Goal: Task Accomplishment & Management: Manage account settings

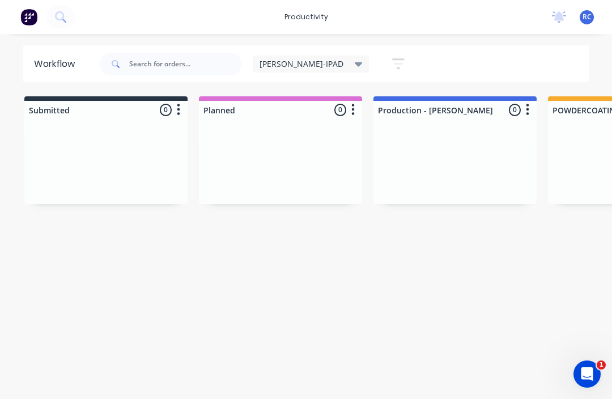
click at [306, 69] on div "[PERSON_NAME]-IPAD" at bounding box center [311, 64] width 117 height 17
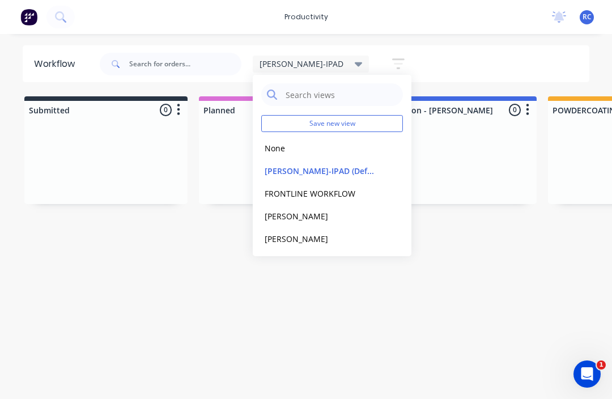
click at [275, 147] on button "None" at bounding box center [321, 148] width 121 height 13
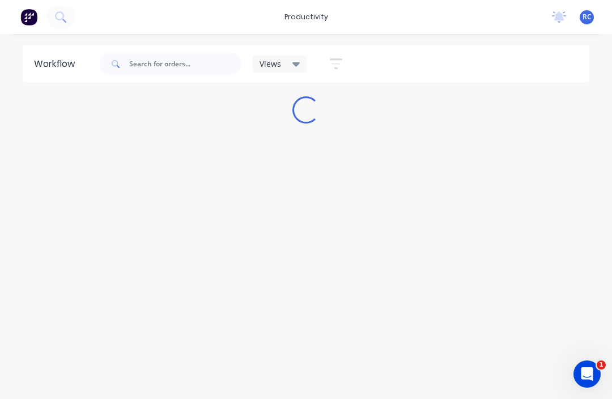
click at [181, 279] on div "Workflow Views Save new view None edit Ryan-IPAD (Default) edit FRONTLINE WORKF…" at bounding box center [306, 210] width 612 height 331
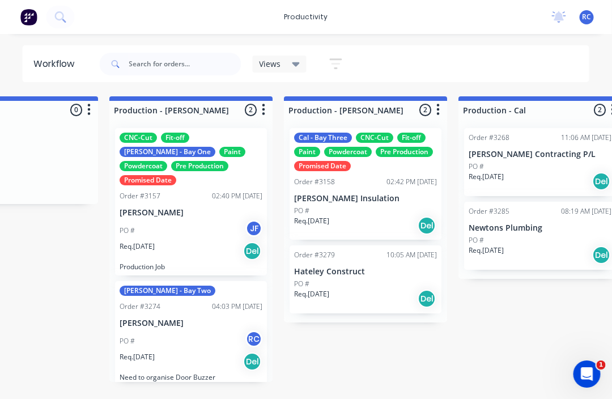
scroll to position [0, 1138]
click at [354, 273] on p "Hateley Construct" at bounding box center [365, 272] width 143 height 10
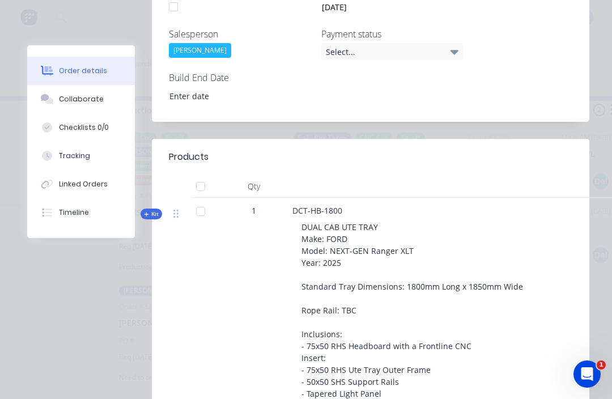
scroll to position [457, 0]
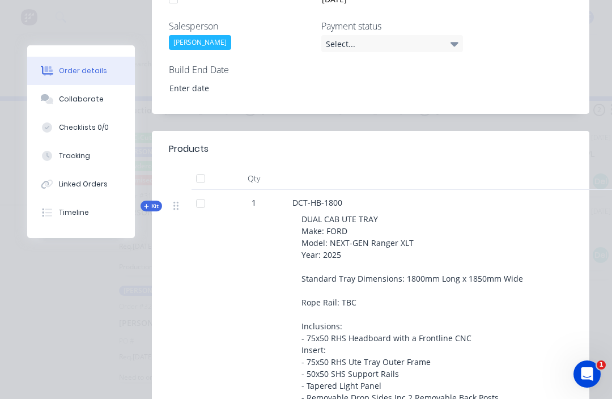
click at [196, 192] on div at bounding box center [200, 203] width 23 height 23
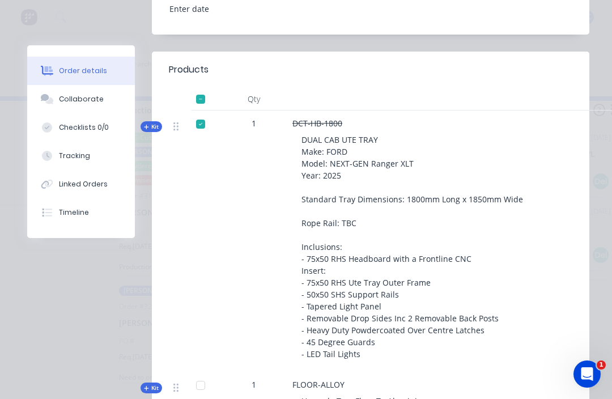
scroll to position [535, 0]
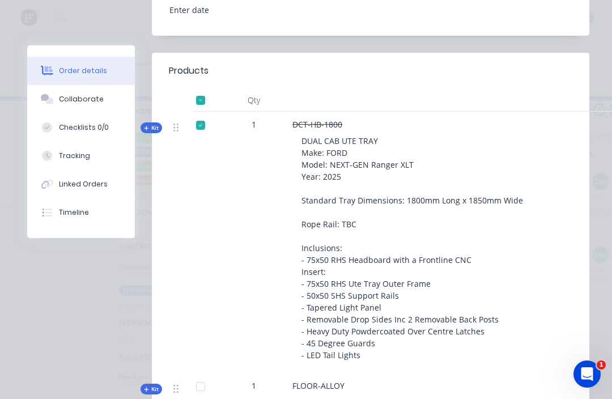
click at [196, 114] on div at bounding box center [200, 125] width 23 height 23
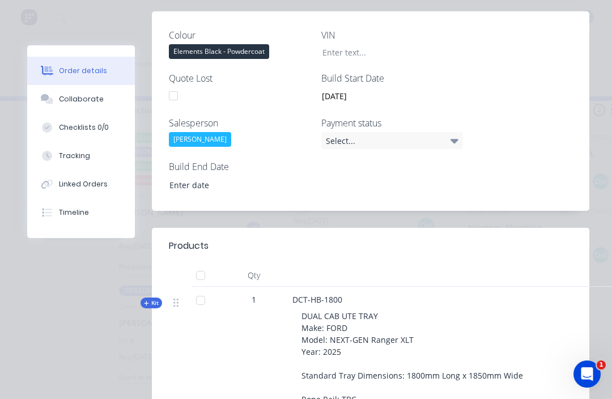
scroll to position [354, 0]
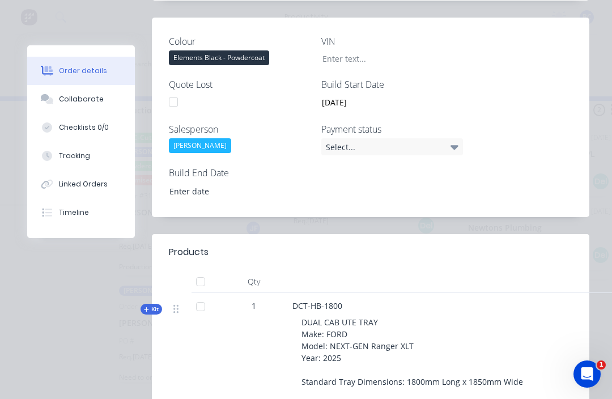
click at [99, 99] on button "Collaborate" at bounding box center [81, 99] width 108 height 28
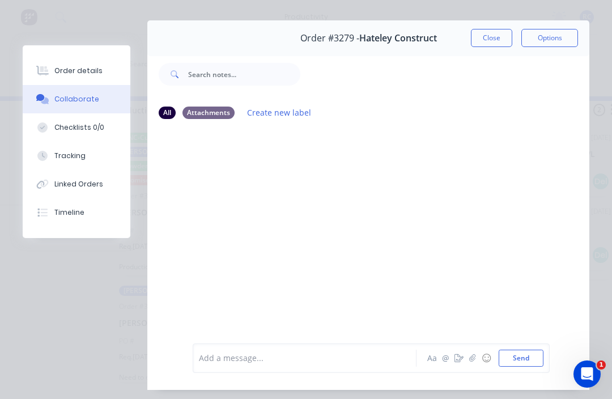
scroll to position [18, 0]
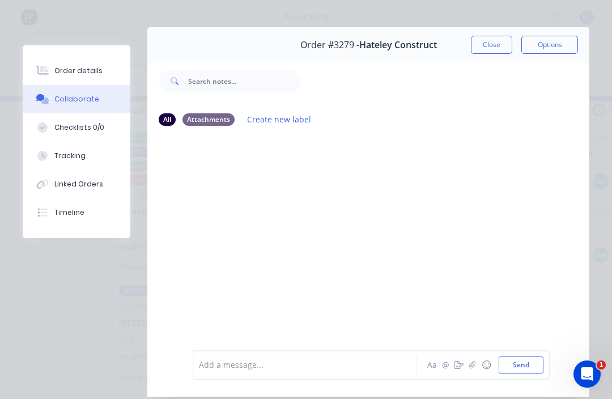
click at [99, 60] on button "Order details" at bounding box center [77, 71] width 108 height 28
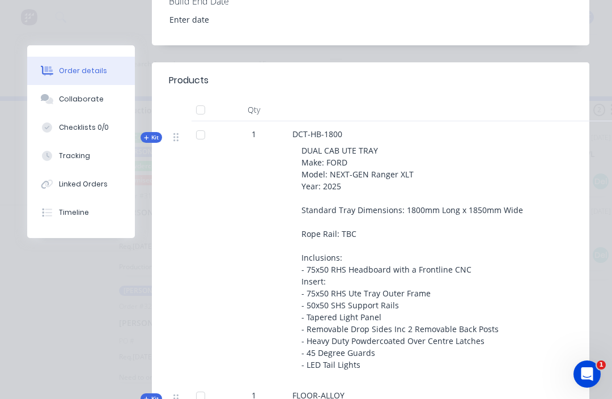
scroll to position [529, 0]
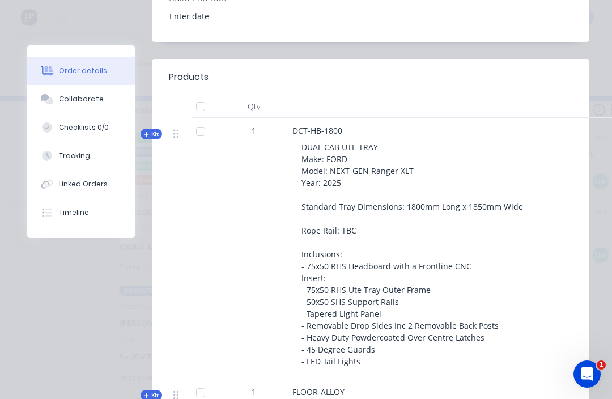
click at [146, 132] on icon at bounding box center [146, 135] width 5 height 6
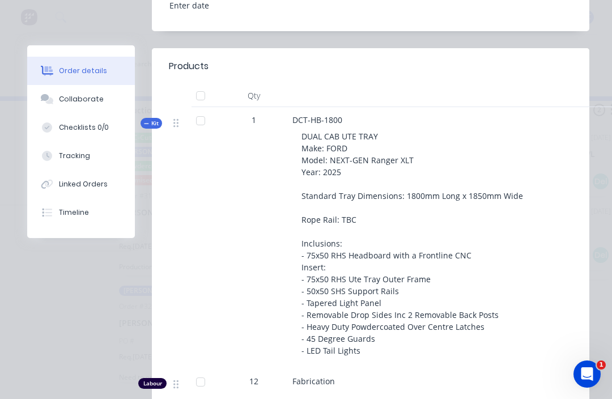
scroll to position [540, 0]
click at [143, 117] on div "Kit" at bounding box center [152, 122] width 22 height 11
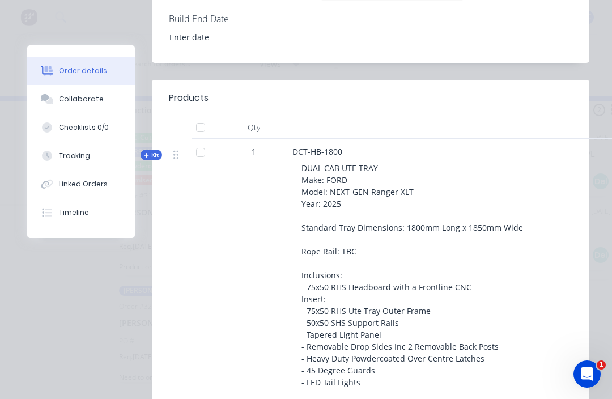
scroll to position [507, 0]
click at [203, 142] on div at bounding box center [200, 153] width 23 height 23
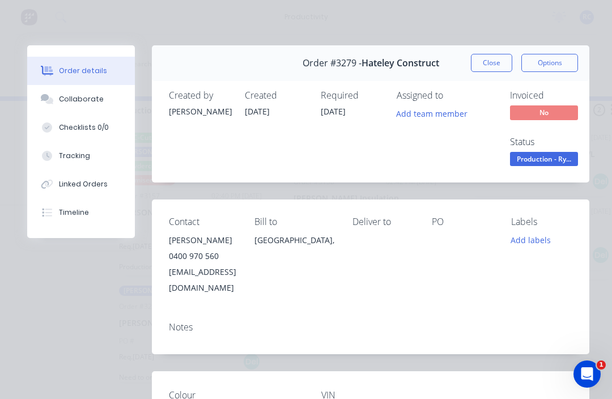
scroll to position [0, 0]
click at [492, 69] on button "Close" at bounding box center [491, 63] width 41 height 18
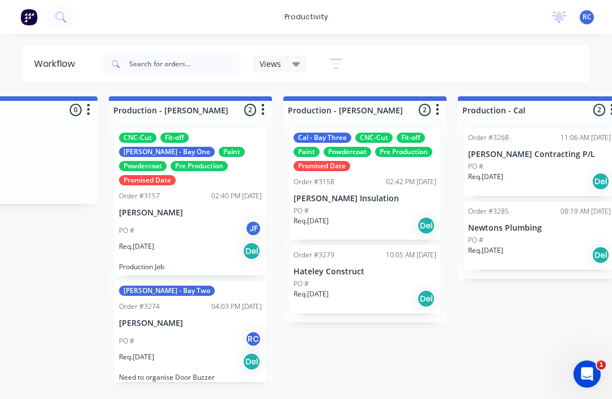
click at [359, 280] on div "PO #" at bounding box center [365, 284] width 143 height 10
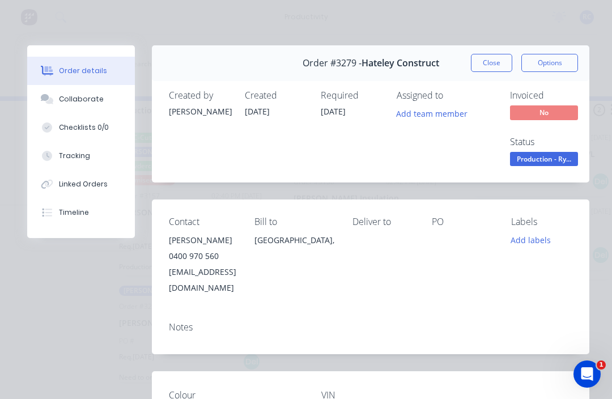
click at [486, 68] on button "Close" at bounding box center [491, 63] width 41 height 18
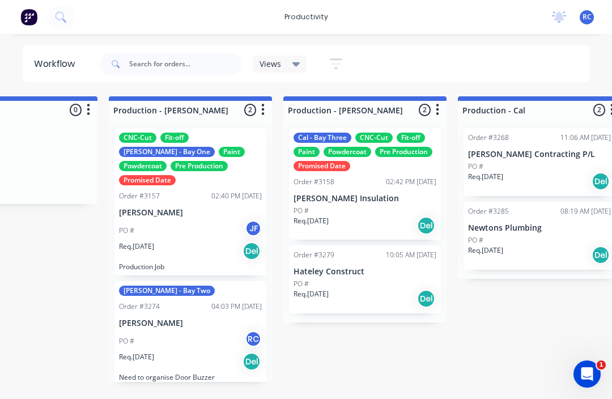
click at [362, 289] on div "Req. 27/08/25 Del" at bounding box center [365, 298] width 143 height 19
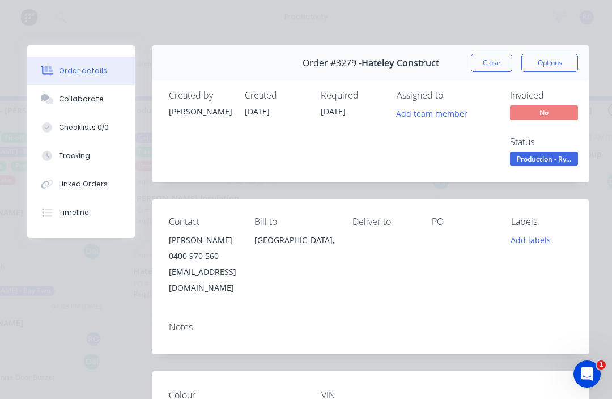
click at [88, 156] on button "Tracking" at bounding box center [81, 156] width 108 height 28
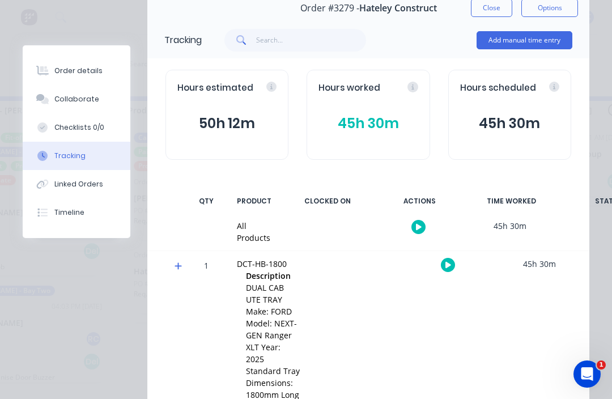
scroll to position [53, 0]
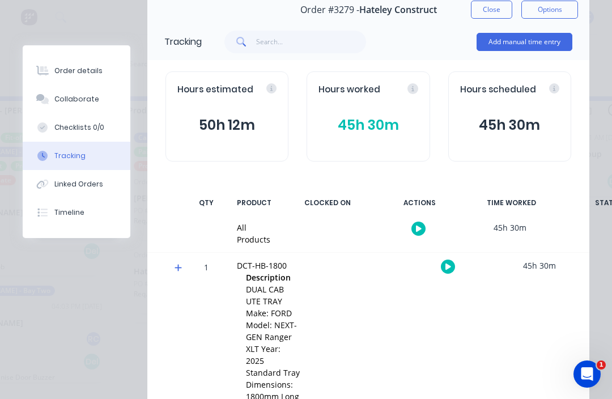
click at [448, 269] on button "button" at bounding box center [448, 267] width 14 height 14
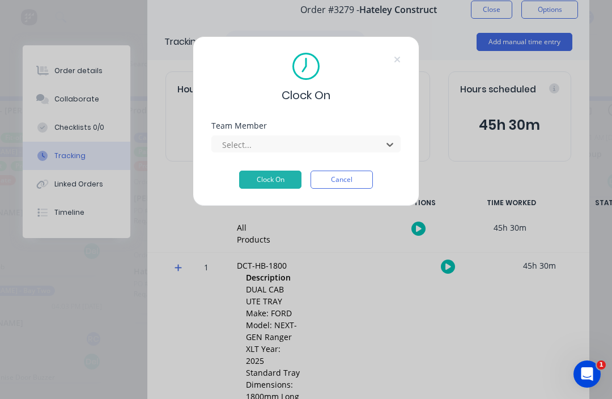
scroll to position [0, 1214]
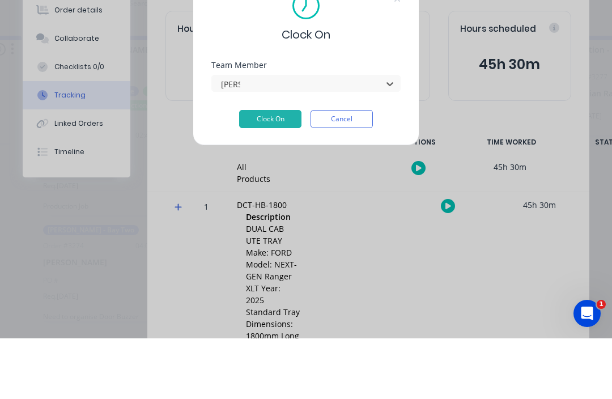
type input "ryan"
click at [272, 171] on button "Clock On" at bounding box center [270, 180] width 62 height 18
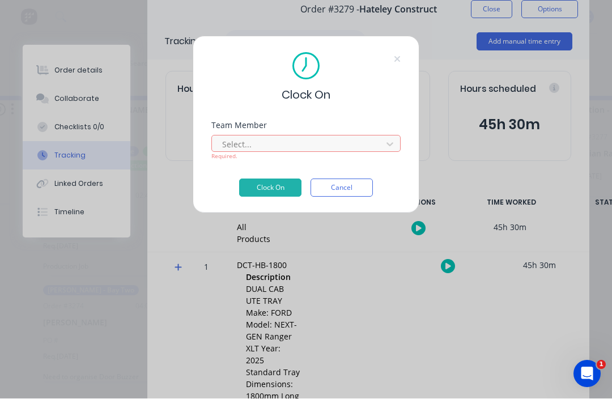
scroll to position [20, 1130]
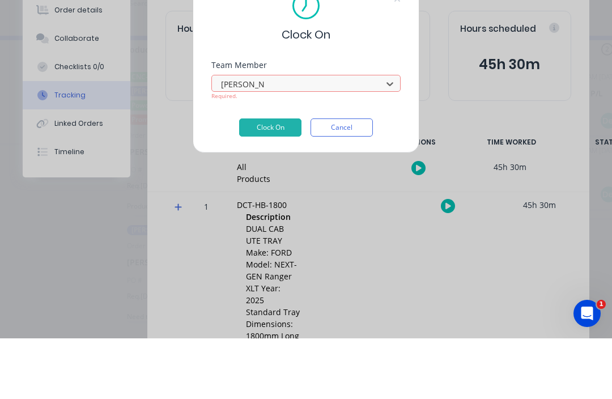
type input "ryan calley"
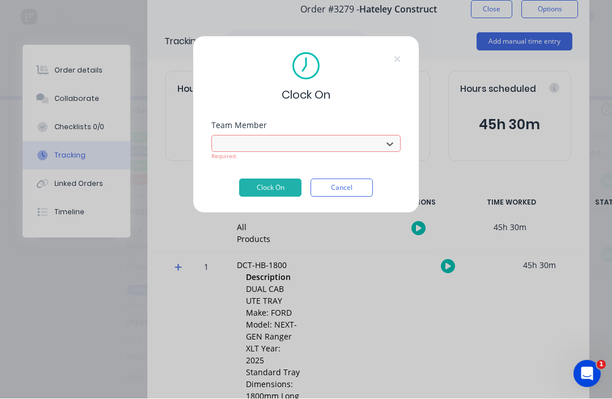
click at [278, 185] on button "Clock On" at bounding box center [270, 188] width 62 height 18
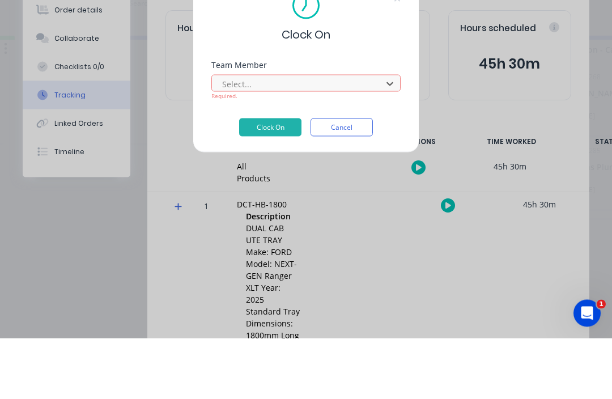
click at [389, 135] on div at bounding box center [390, 144] width 20 height 18
click at [346, 179] on button "Cancel" at bounding box center [342, 188] width 62 height 18
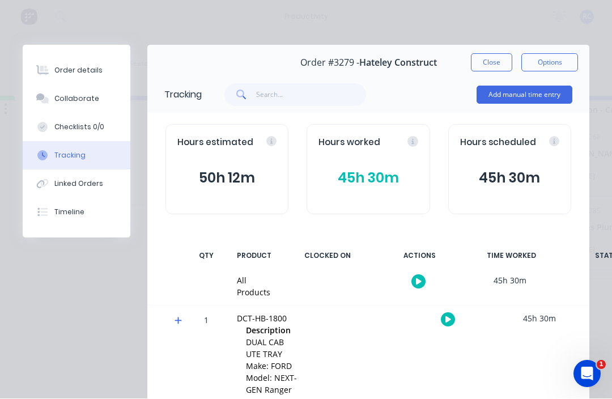
scroll to position [0, 0]
click at [522, 97] on button "Add manual time entry" at bounding box center [525, 95] width 96 height 18
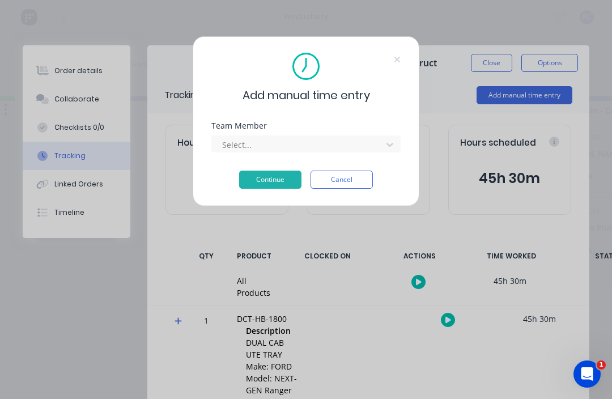
scroll to position [20, 962]
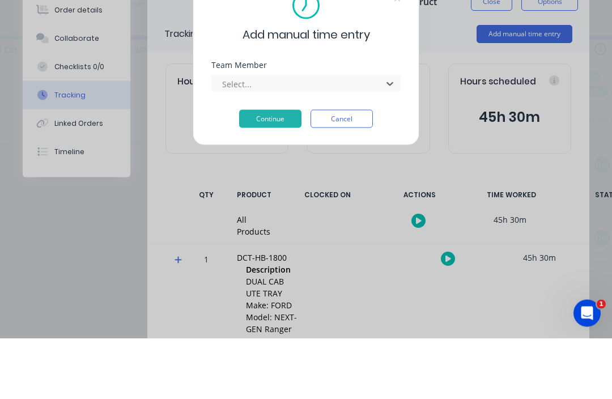
click at [337, 171] on button "Cancel" at bounding box center [342, 180] width 62 height 18
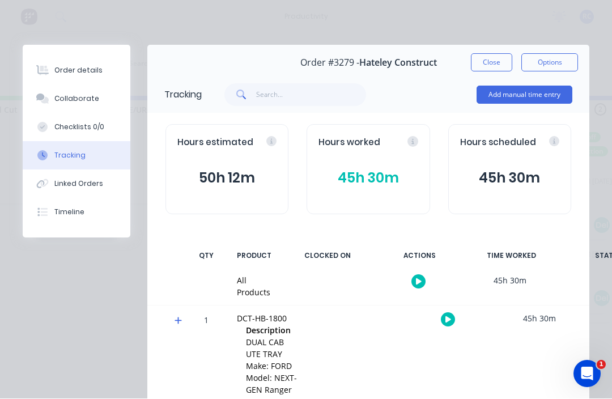
click at [488, 62] on button "Close" at bounding box center [491, 63] width 41 height 18
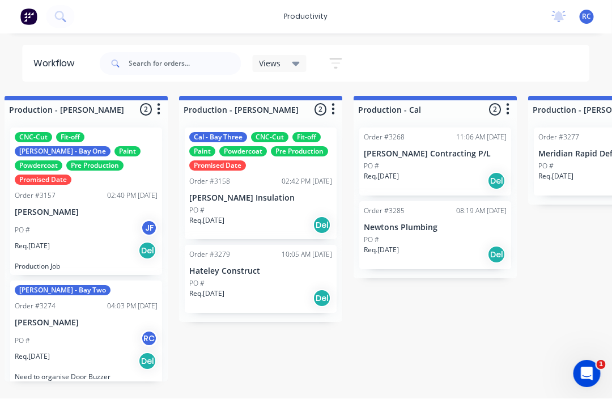
scroll to position [20, 1242]
click at [262, 279] on div "PO #" at bounding box center [260, 284] width 143 height 10
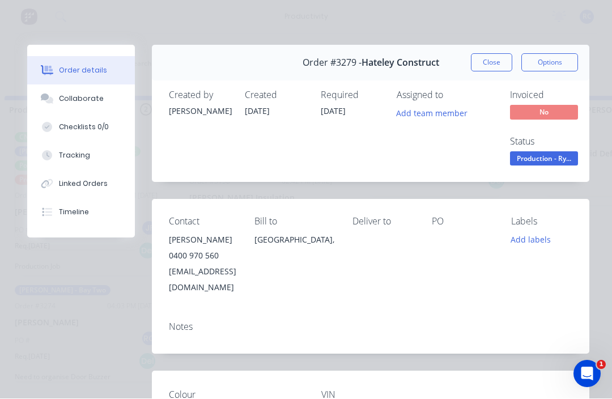
click at [493, 58] on button "Close" at bounding box center [491, 63] width 41 height 18
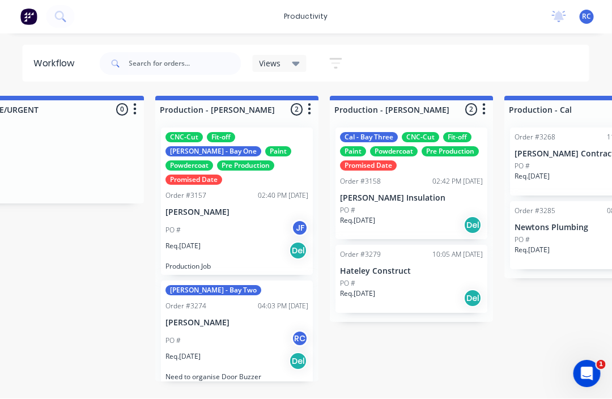
scroll to position [20, 1091]
click at [559, 223] on p "Newtons Plumbing" at bounding box center [586, 228] width 143 height 10
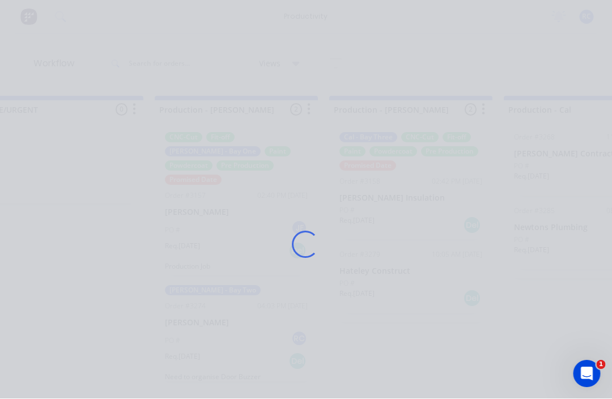
scroll to position [20, 1092]
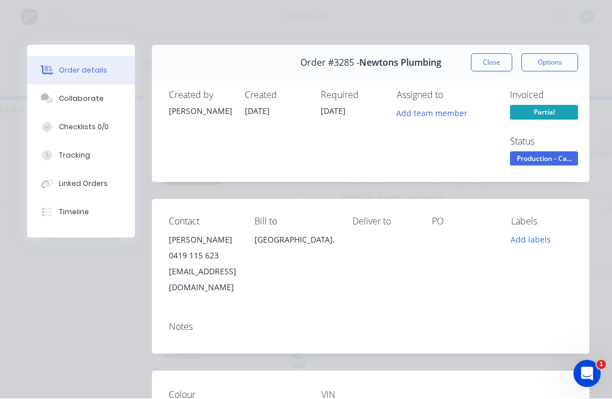
click at [95, 92] on button "Collaborate" at bounding box center [81, 99] width 108 height 28
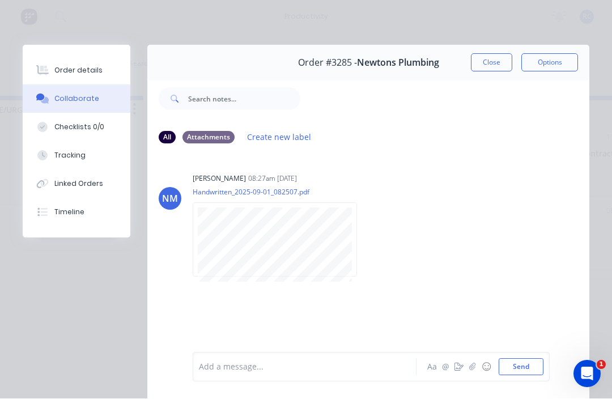
click at [83, 77] on button "Order details" at bounding box center [77, 71] width 108 height 28
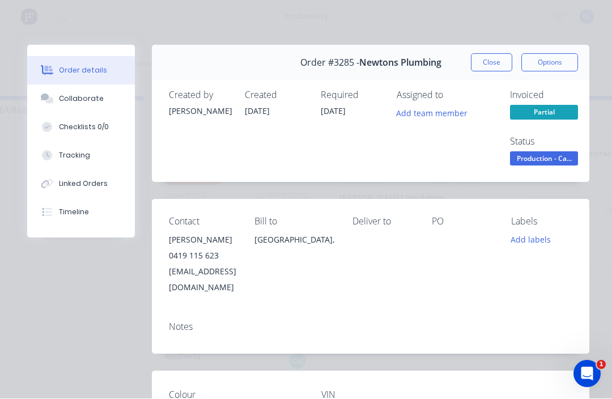
scroll to position [0, 0]
click at [485, 61] on button "Close" at bounding box center [491, 63] width 41 height 18
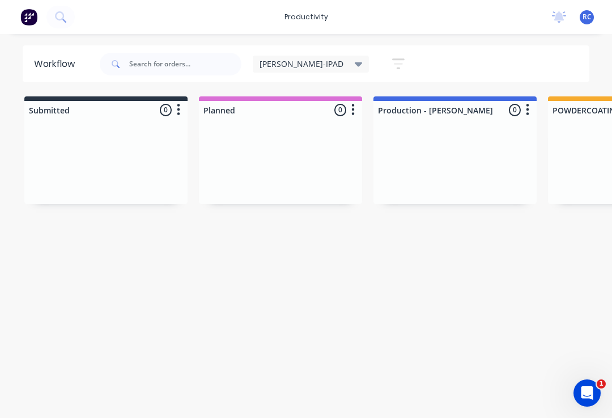
click at [28, 11] on img at bounding box center [28, 17] width 17 height 17
click at [586, 18] on span "RC" at bounding box center [587, 17] width 9 height 10
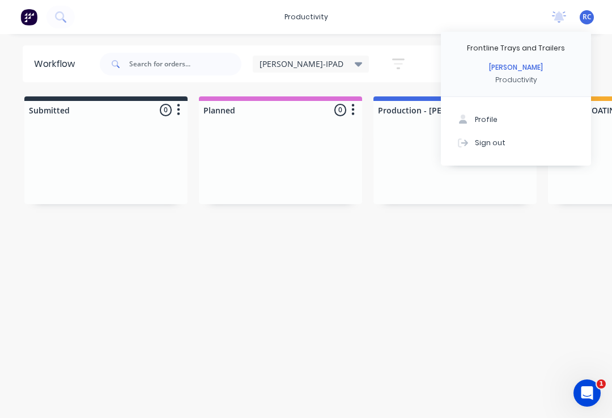
click at [511, 145] on button "Sign out" at bounding box center [516, 142] width 150 height 23
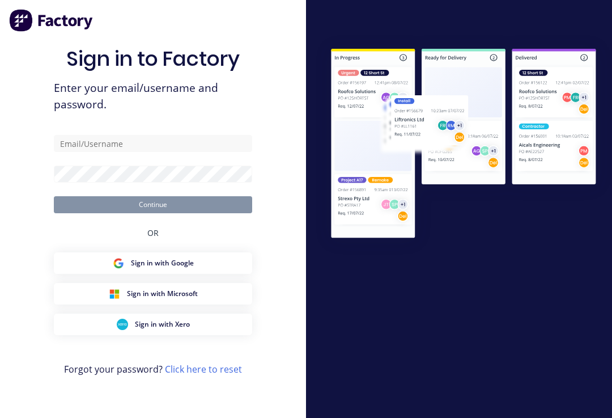
click at [154, 152] on input "text" at bounding box center [153, 143] width 198 height 17
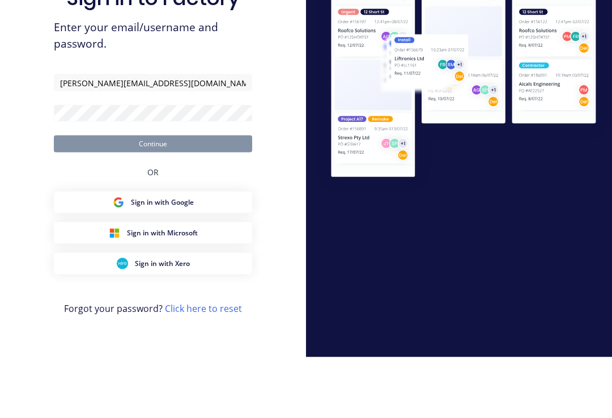
type input "[PERSON_NAME][EMAIL_ADDRESS][DOMAIN_NAME]"
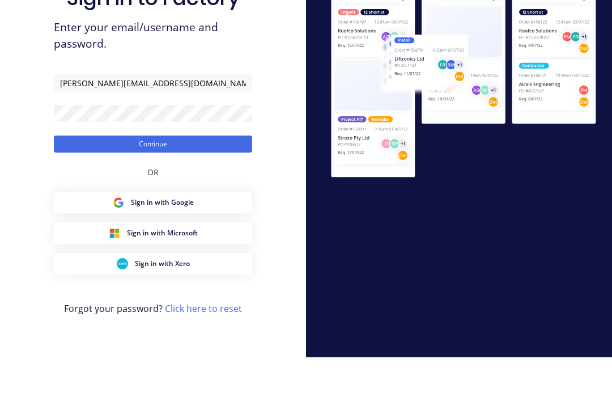
click at [117, 196] on button "Continue" at bounding box center [153, 204] width 198 height 17
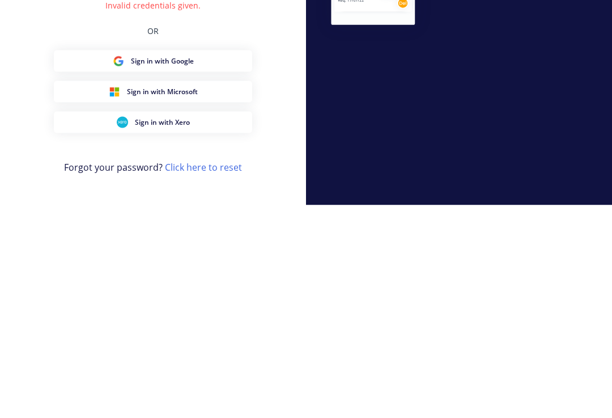
scroll to position [19, 0]
click at [211, 374] on link "Click here to reset" at bounding box center [203, 380] width 77 height 12
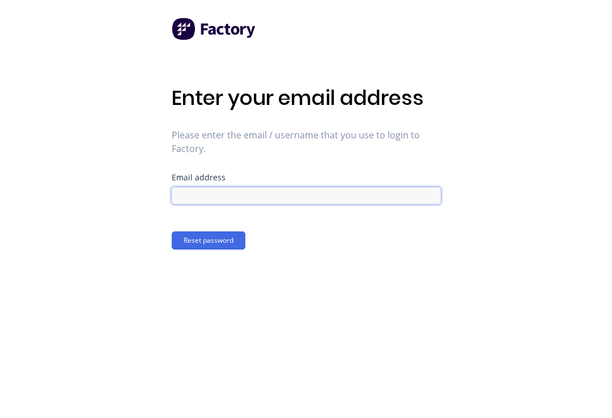
click at [319, 196] on input at bounding box center [306, 196] width 269 height 17
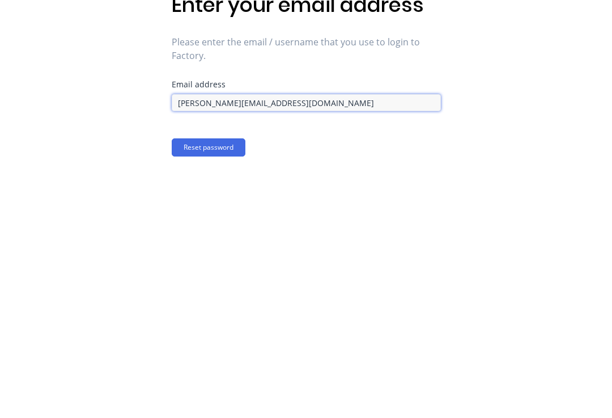
type input "[PERSON_NAME][EMAIL_ADDRESS][DOMAIN_NAME]"
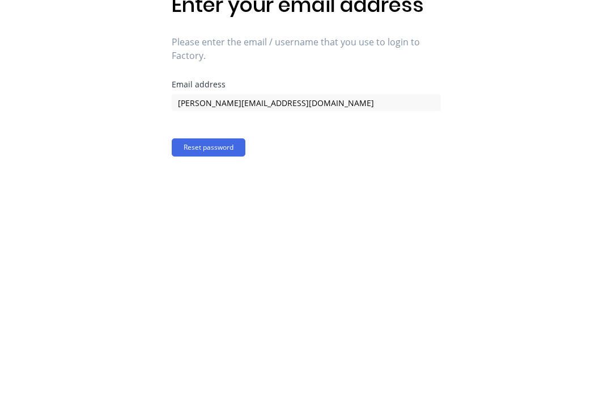
click at [222, 232] on button "Reset password" at bounding box center [209, 241] width 74 height 18
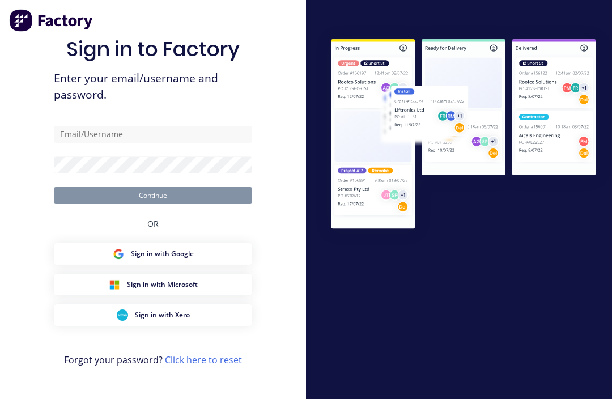
click at [138, 143] on input "text" at bounding box center [153, 134] width 198 height 17
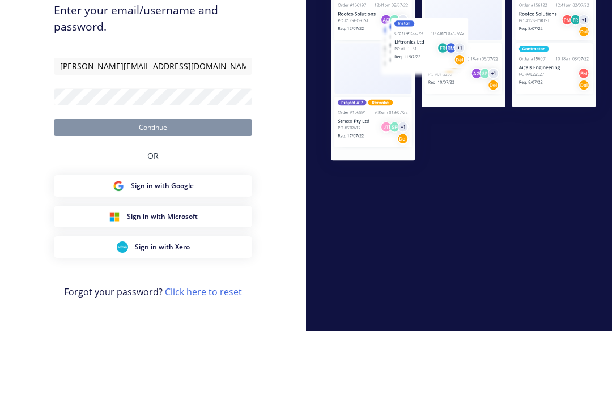
type input "[PERSON_NAME][EMAIL_ADDRESS][DOMAIN_NAME]"
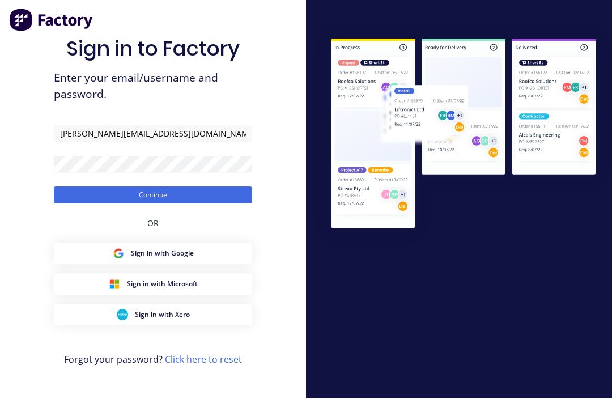
click at [98, 204] on button "Continue" at bounding box center [153, 195] width 198 height 17
